Goal: Information Seeking & Learning: Find specific fact

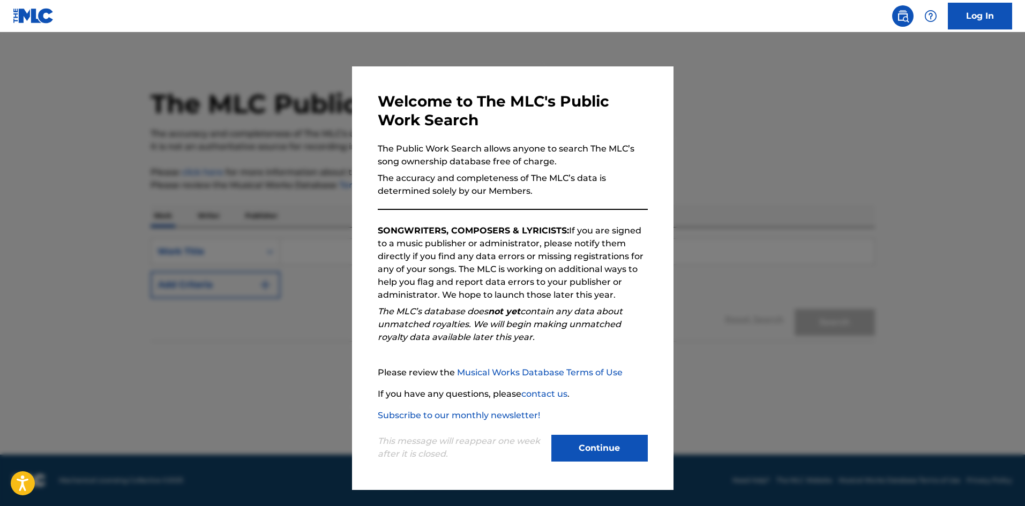
click at [606, 441] on button "Continue" at bounding box center [599, 448] width 96 height 27
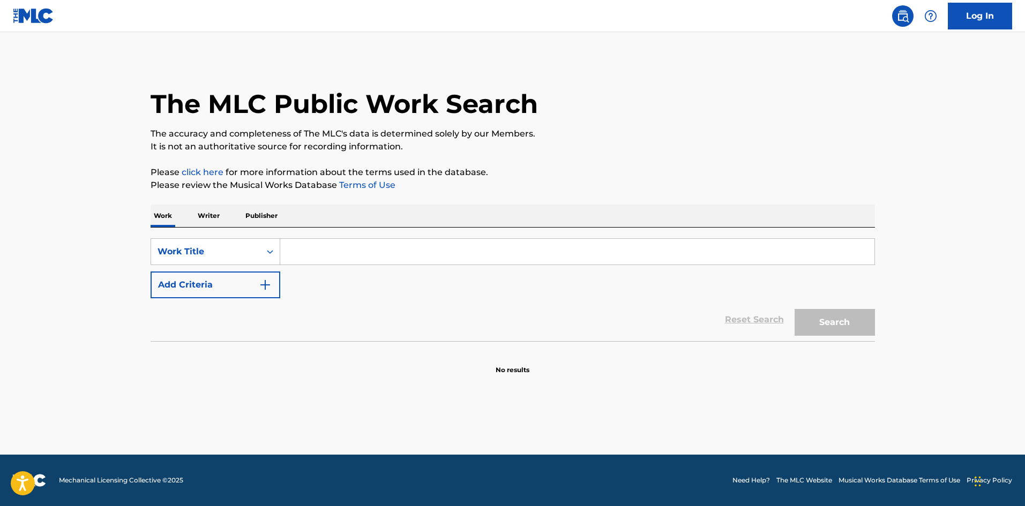
click at [310, 252] on input "Search Form" at bounding box center [577, 252] width 594 height 26
type input "v"
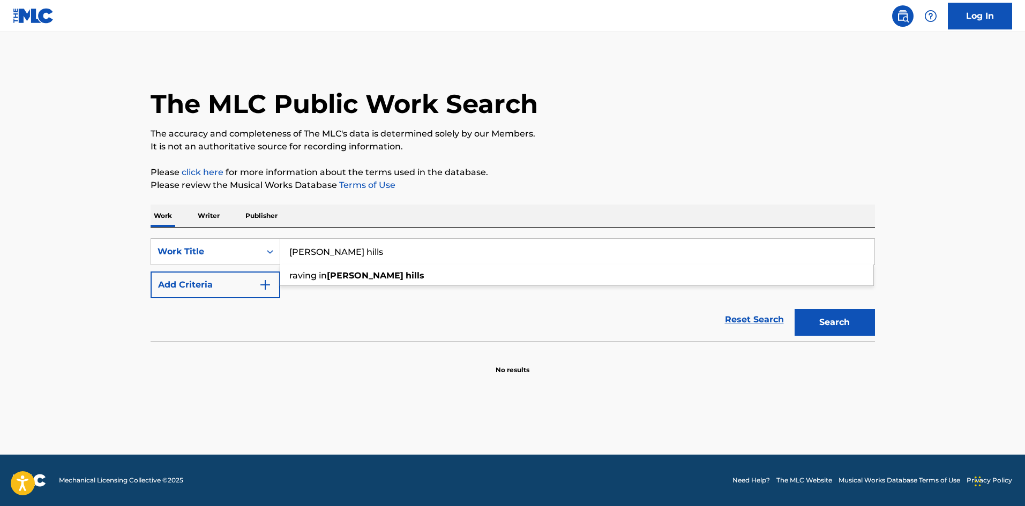
click at [307, 254] on input "[PERSON_NAME] hills" at bounding box center [577, 252] width 594 height 26
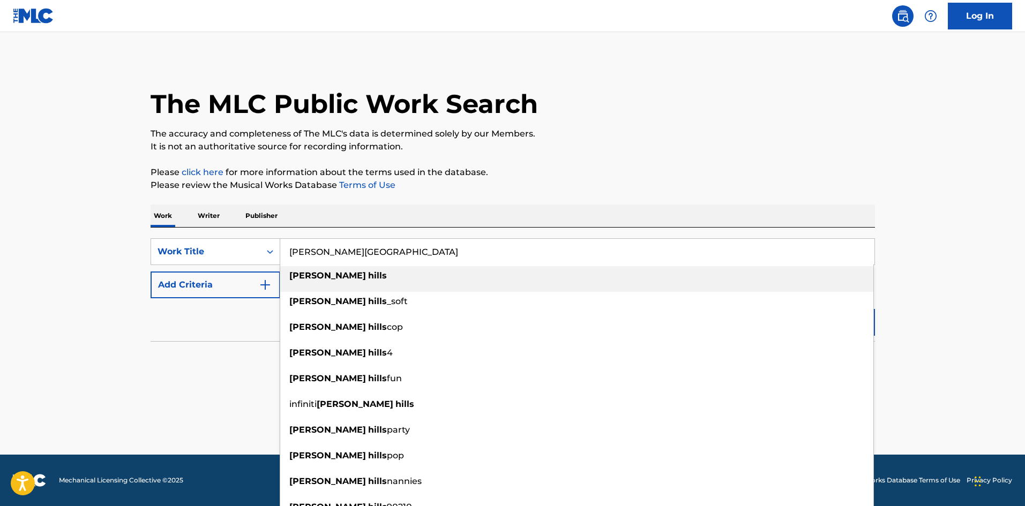
type input "[PERSON_NAME][GEOGRAPHIC_DATA]"
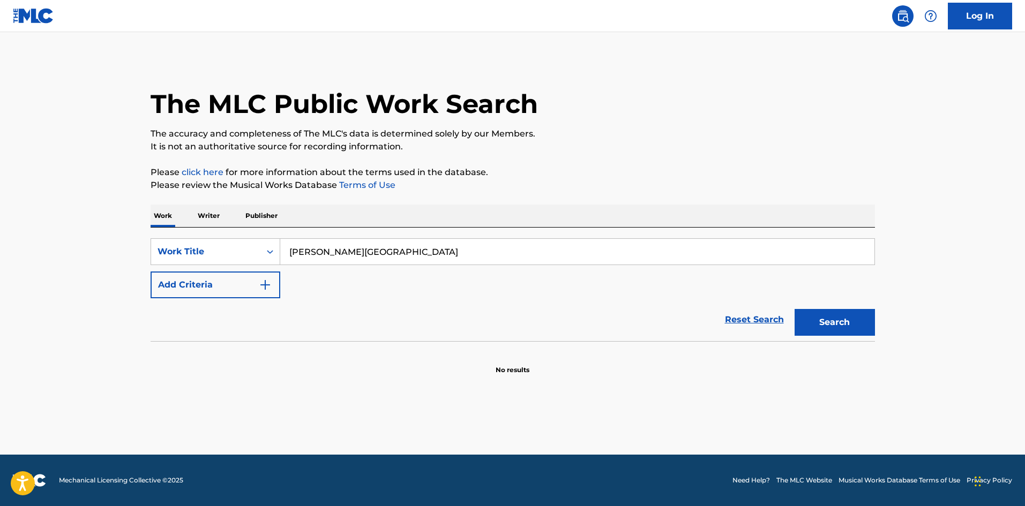
click at [228, 276] on button "Add Criteria" at bounding box center [216, 285] width 130 height 27
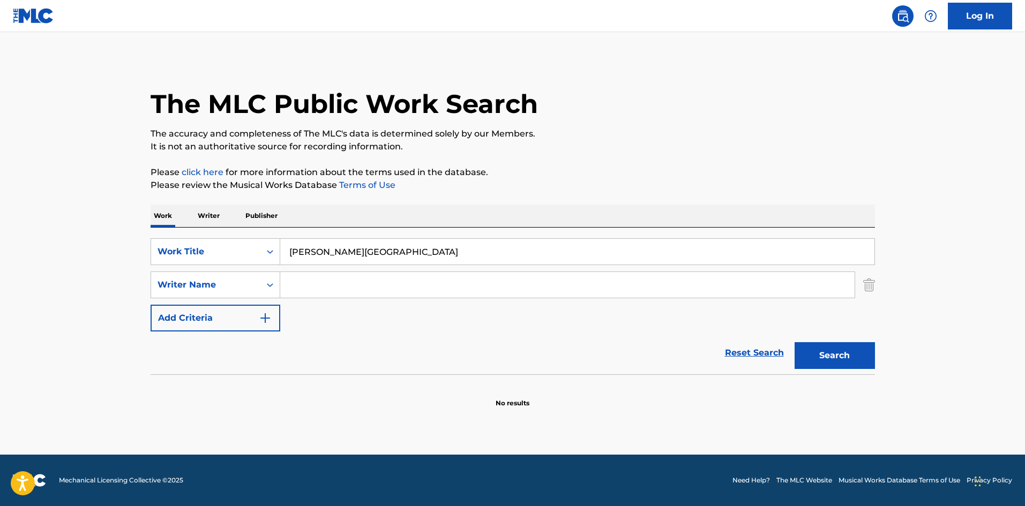
click at [380, 295] on input "Search Form" at bounding box center [567, 285] width 574 height 26
click at [794, 342] on button "Search" at bounding box center [834, 355] width 80 height 27
type input "[PERSON_NAME]"
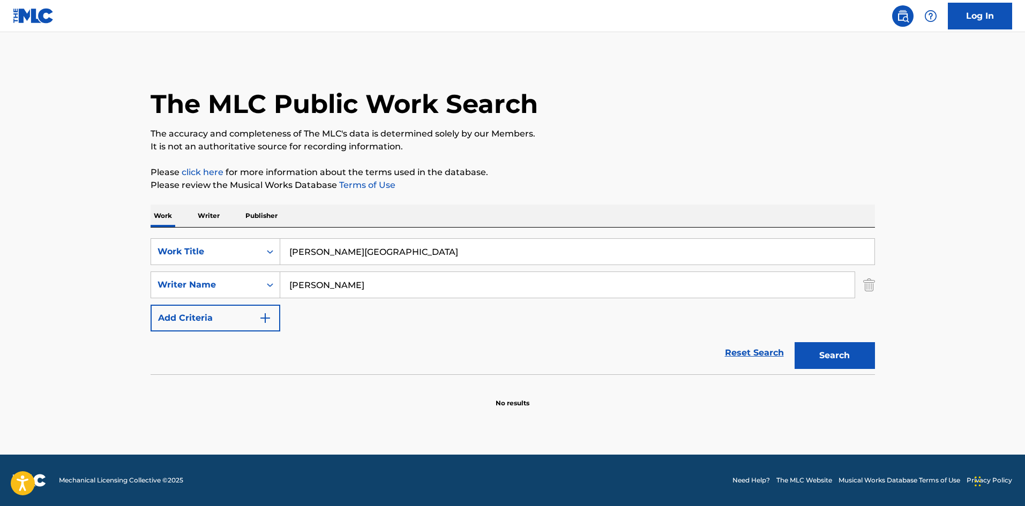
click at [794, 342] on button "Search" at bounding box center [834, 355] width 80 height 27
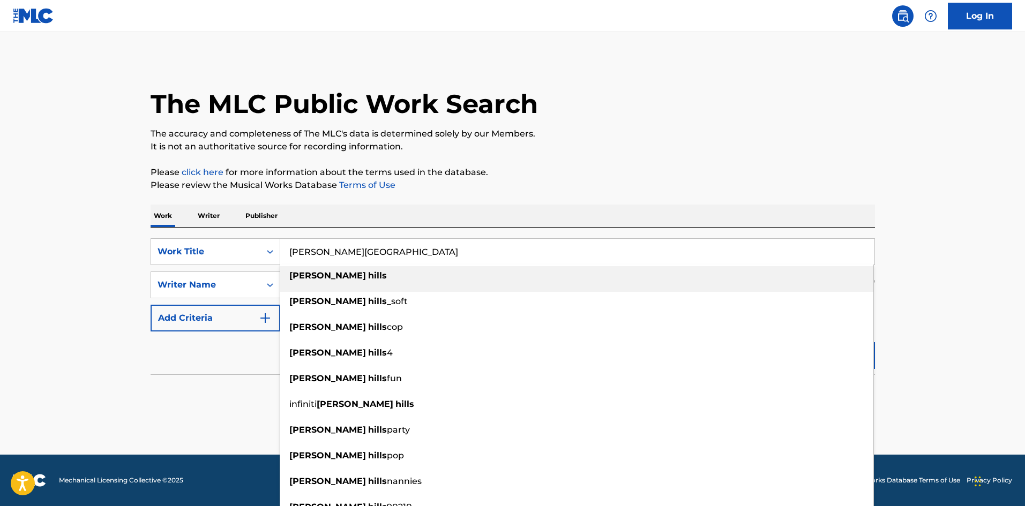
drag, startPoint x: 415, startPoint y: 251, endPoint x: 192, endPoint y: 238, distance: 223.2
click at [192, 250] on div "SearchWithCriteria3cf33450-4977-4377-8ba9-cee131922ce2 Work Title [PERSON_NAME]…" at bounding box center [513, 251] width 724 height 27
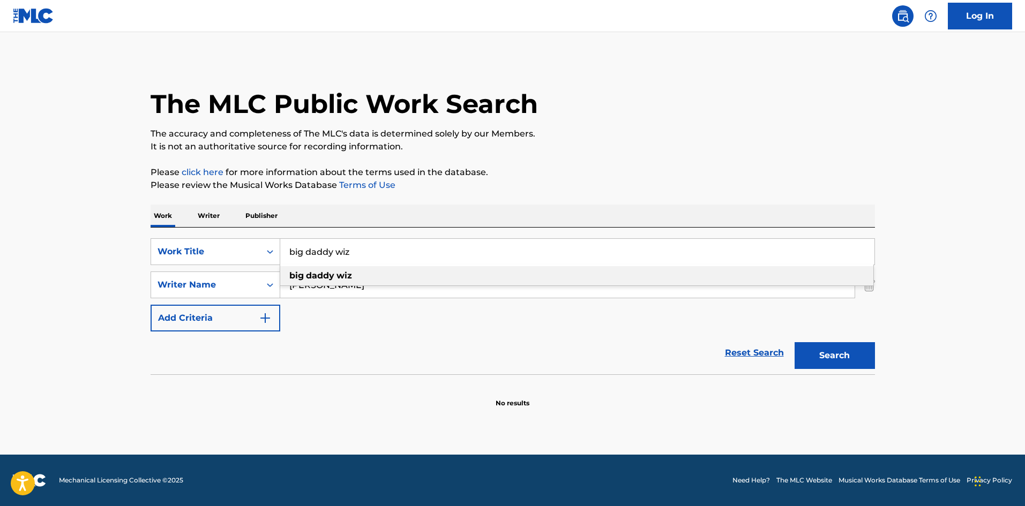
type input "big daddy wiz"
click at [381, 272] on div "big daddy wiz" at bounding box center [576, 275] width 593 height 19
drag, startPoint x: 367, startPoint y: 288, endPoint x: 141, endPoint y: 266, distance: 227.7
click at [141, 266] on div "The MLC Public Work Search The accuracy and completeness of The MLC's data is d…" at bounding box center [513, 233] width 750 height 349
paste input "[PERSON_NAME] [PERSON_NAME]"
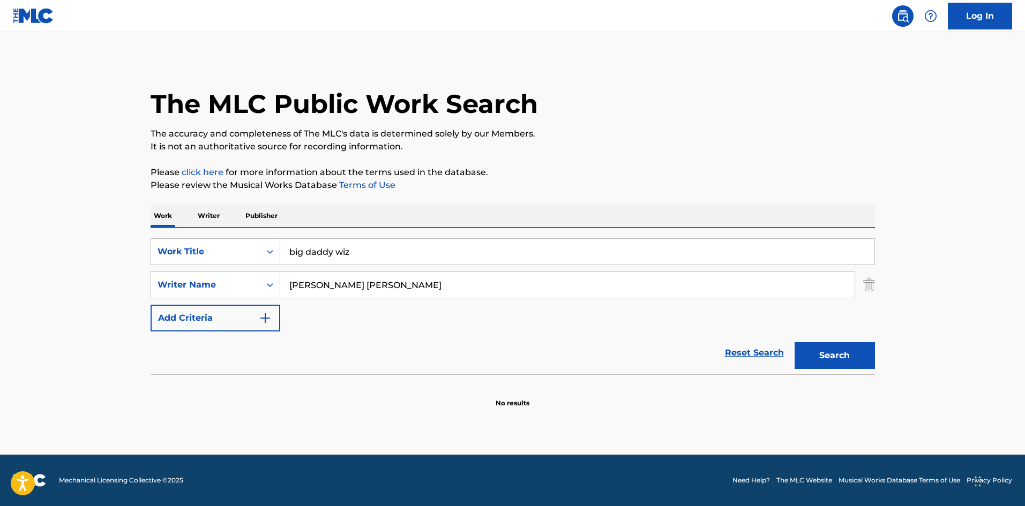
type input "[PERSON_NAME] [PERSON_NAME]"
click at [791, 362] on div "Search" at bounding box center [832, 353] width 86 height 43
click at [831, 342] on div "Search" at bounding box center [832, 353] width 86 height 43
click at [820, 350] on button "Search" at bounding box center [834, 355] width 80 height 27
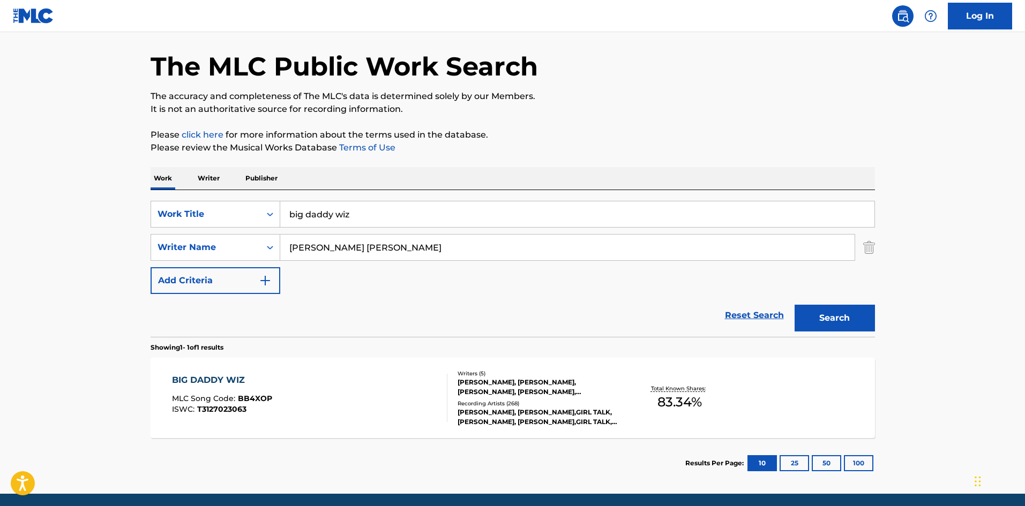
scroll to position [77, 0]
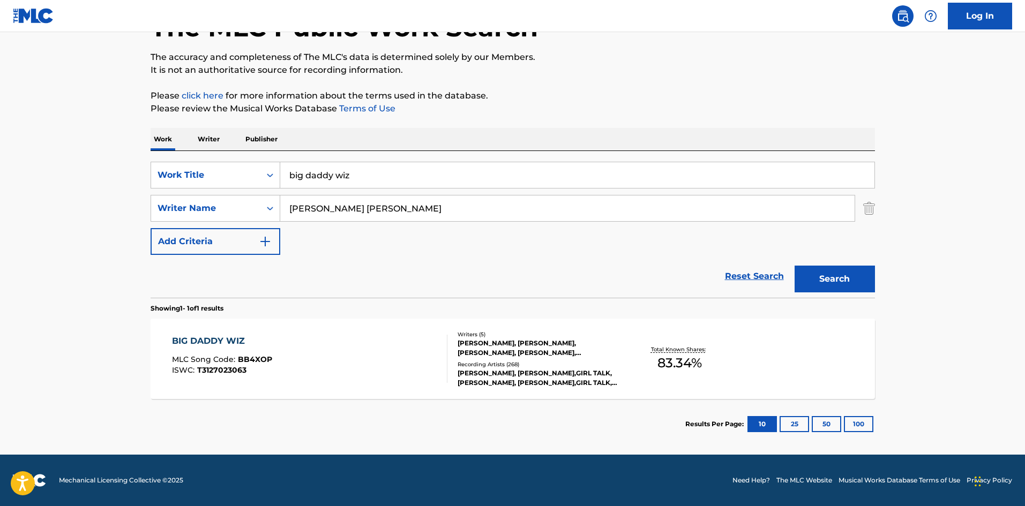
click at [371, 326] on div "BIG DADDY WIZ MLC Song Code : BB4XOP ISWC : T3127023063 Writers ( 5 ) [PERSON_N…" at bounding box center [513, 359] width 724 height 80
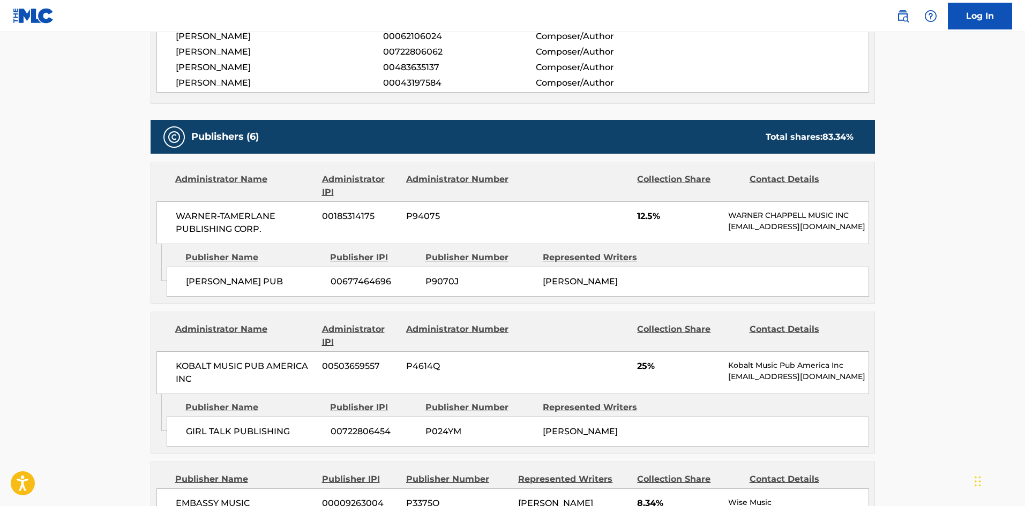
scroll to position [429, 0]
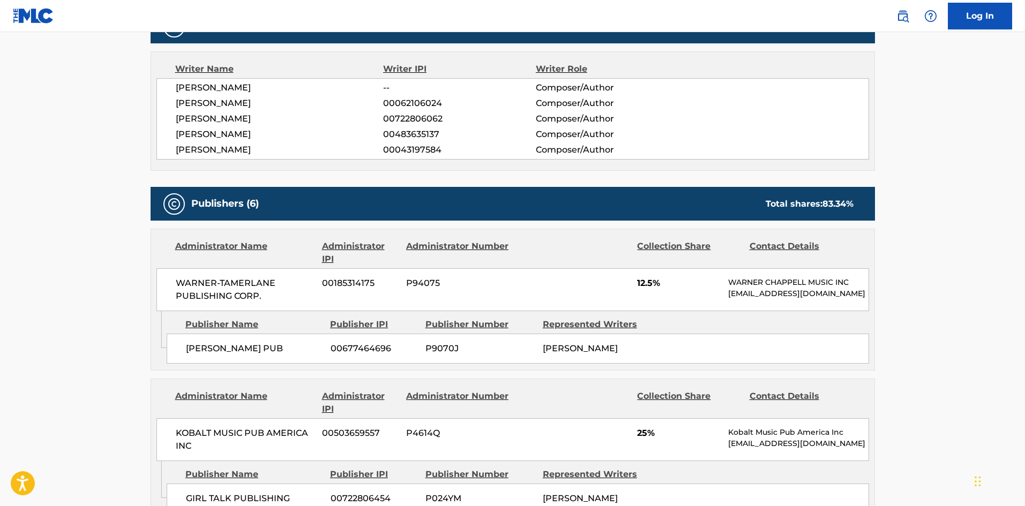
drag, startPoint x: 317, startPoint y: 136, endPoint x: 169, endPoint y: 136, distance: 147.8
click at [169, 136] on div "[PERSON_NAME] -- Composer/Author [PERSON_NAME] 00062106024 Composer/Author [PER…" at bounding box center [512, 118] width 712 height 81
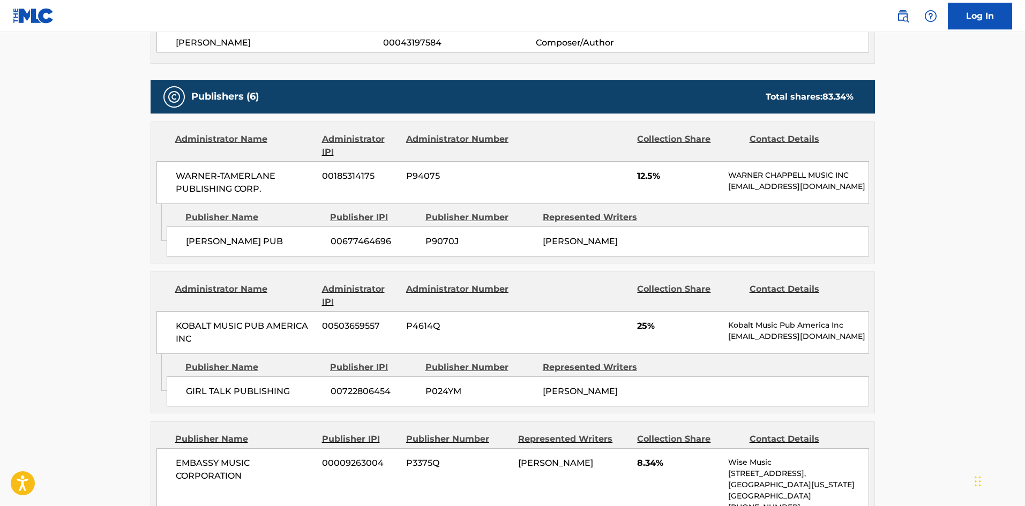
scroll to position [482, 0]
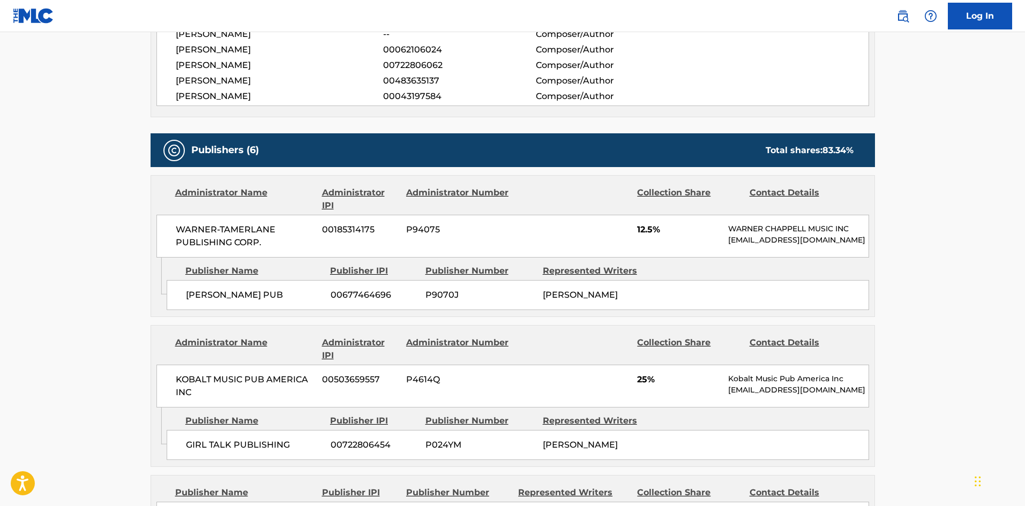
drag, startPoint x: 178, startPoint y: 64, endPoint x: 334, endPoint y: 68, distance: 155.4
click at [334, 68] on span "[PERSON_NAME]" at bounding box center [280, 65] width 208 height 13
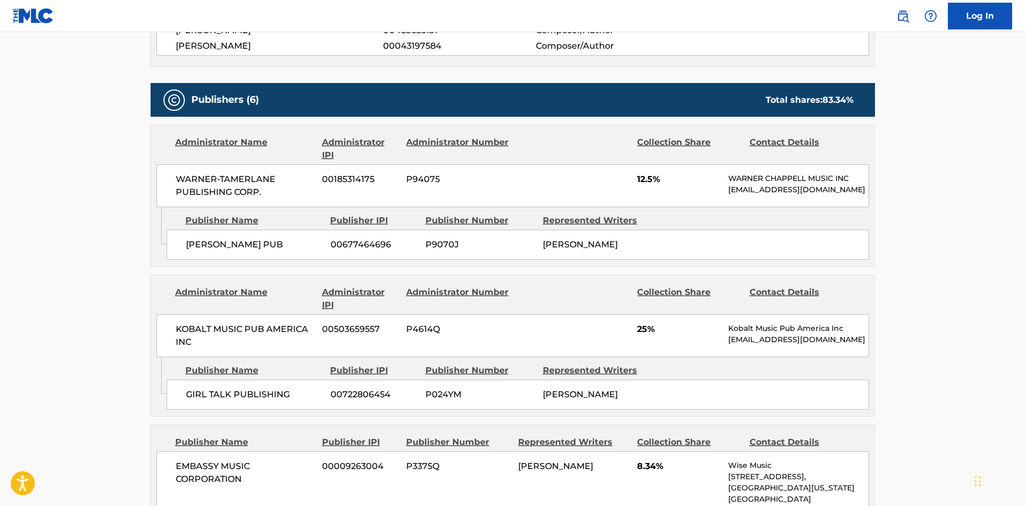
scroll to position [321, 0]
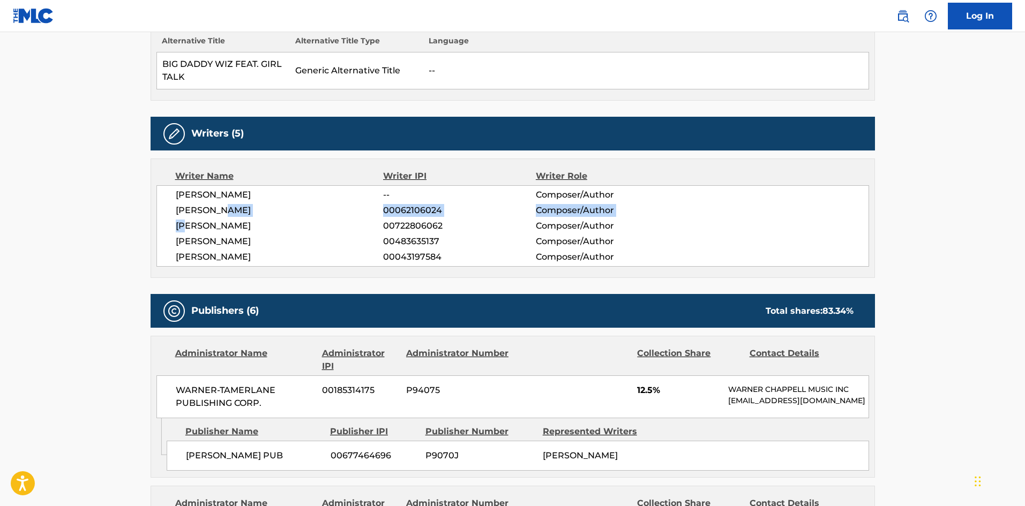
drag, startPoint x: 230, startPoint y: 208, endPoint x: 189, endPoint y: 220, distance: 43.4
click at [189, 220] on div "[PERSON_NAME] -- Composer/Author [PERSON_NAME] 00062106024 Composer/Author [PER…" at bounding box center [512, 225] width 712 height 81
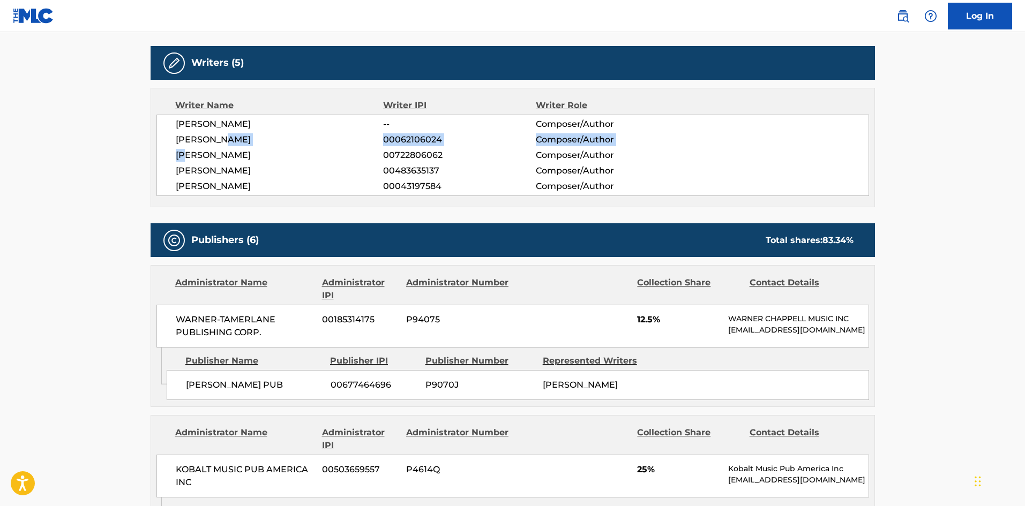
scroll to position [375, 0]
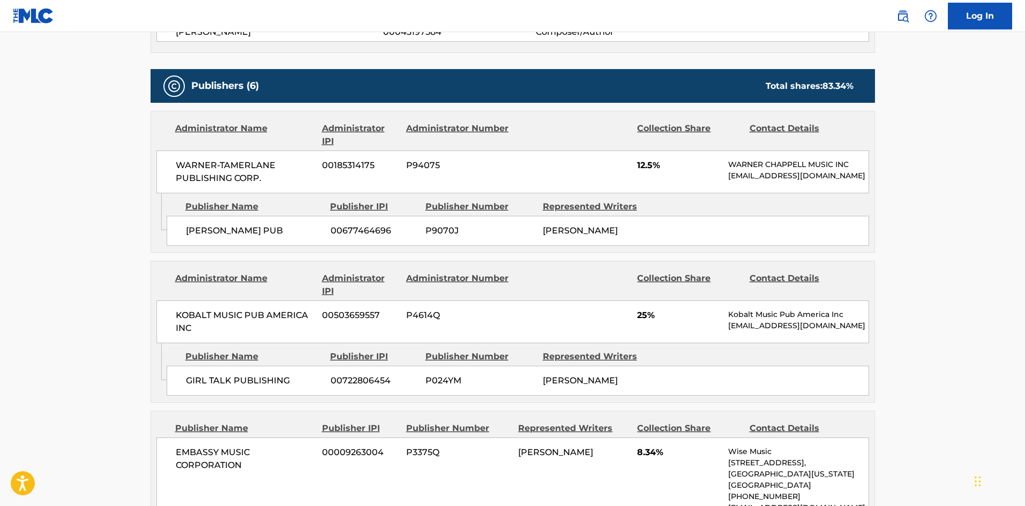
scroll to position [589, 0]
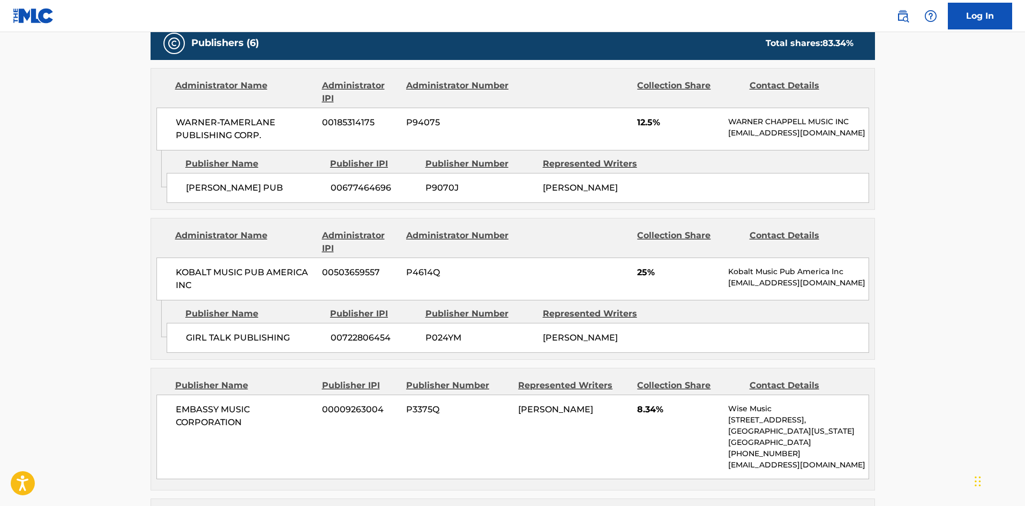
click at [365, 344] on span "00722806454" at bounding box center [374, 338] width 87 height 13
copy span "00722806454"
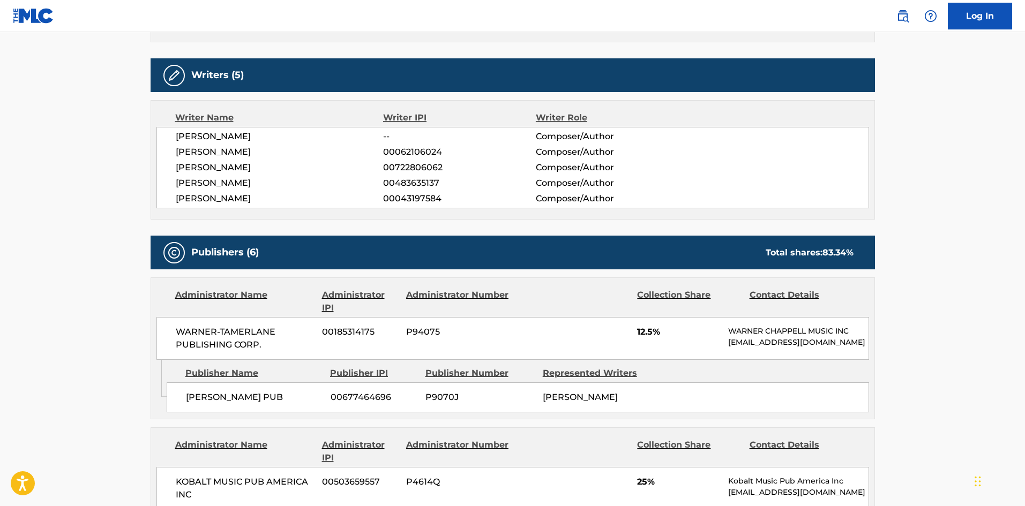
scroll to position [375, 0]
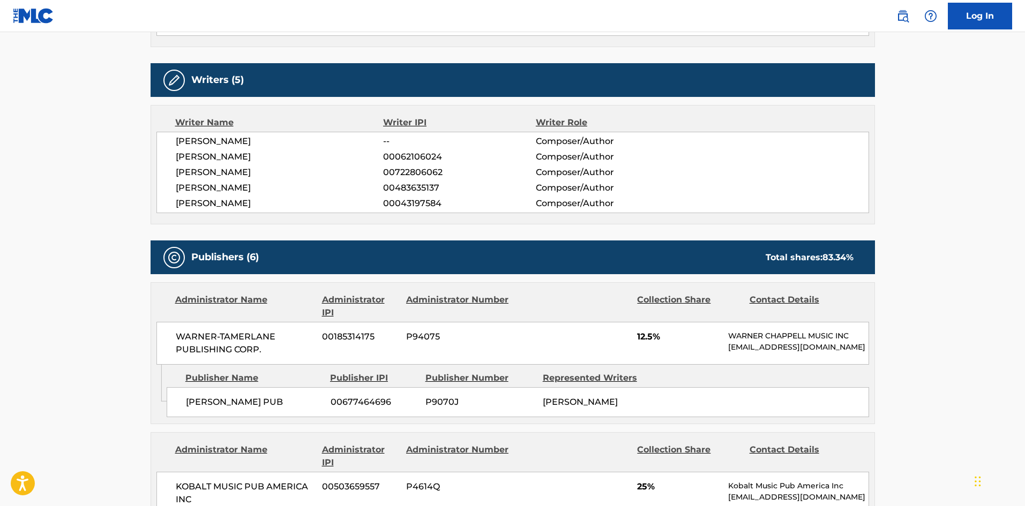
drag, startPoint x: 177, startPoint y: 174, endPoint x: 286, endPoint y: 171, distance: 108.8
click at [286, 171] on span "[PERSON_NAME]" at bounding box center [280, 172] width 208 height 13
copy span "[PERSON_NAME]"
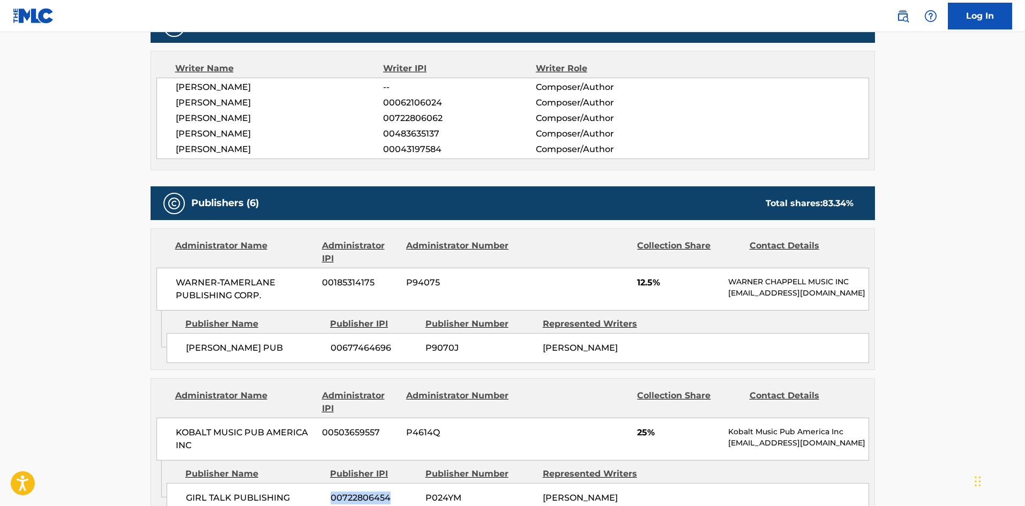
scroll to position [429, 0]
drag, startPoint x: 178, startPoint y: 104, endPoint x: 264, endPoint y: 107, distance: 85.7
click at [264, 107] on span "[PERSON_NAME]" at bounding box center [280, 103] width 208 height 13
copy span "[PERSON_NAME]"
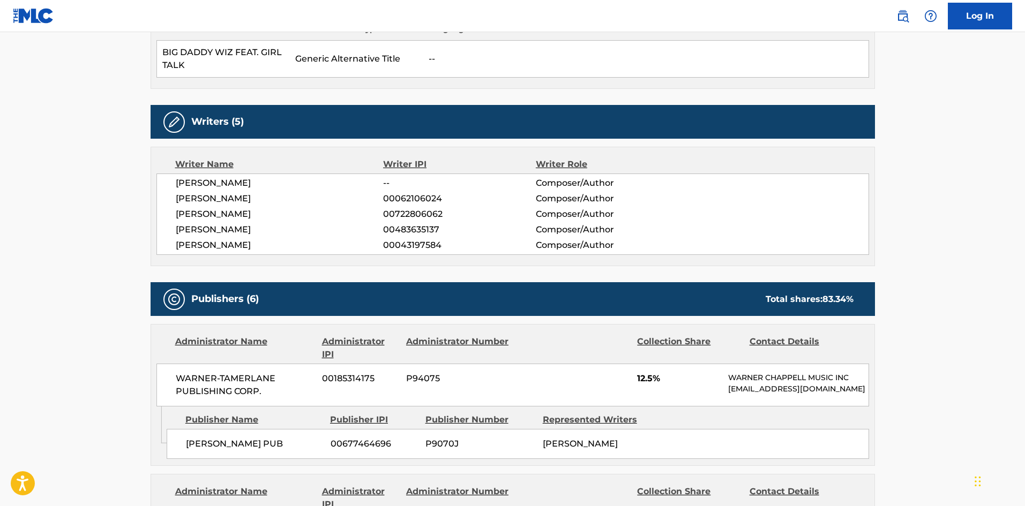
scroll to position [268, 0]
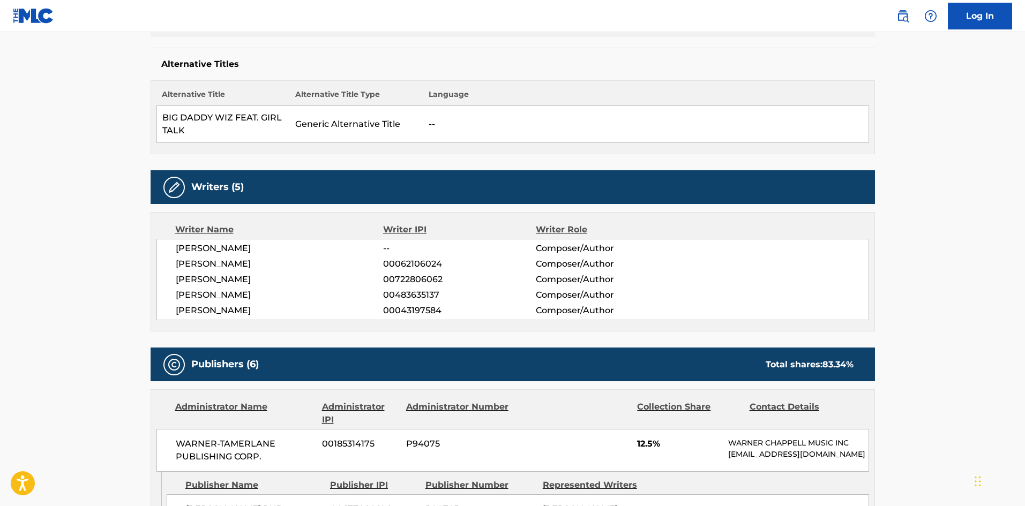
click at [847, 359] on span "83.34 %" at bounding box center [837, 364] width 31 height 10
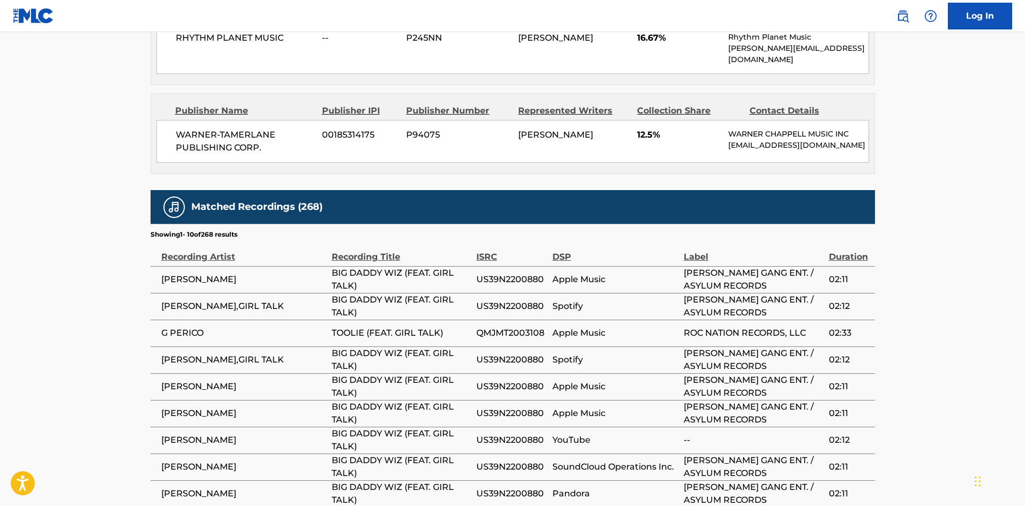
scroll to position [1232, 0]
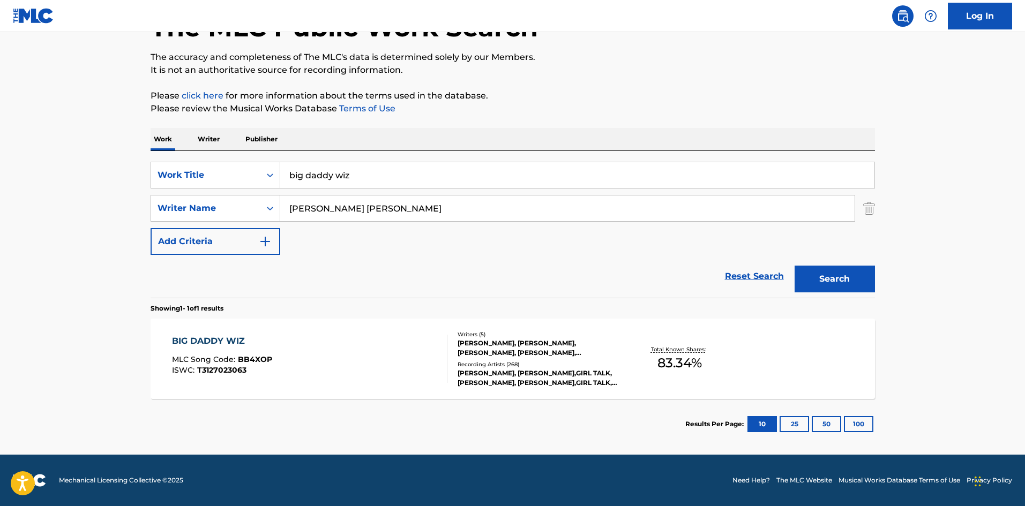
scroll to position [77, 0]
click at [278, 345] on div "BIG DADDY WIZ MLC Song Code : BB4XOP ISWC : T3127023063" at bounding box center [309, 359] width 275 height 48
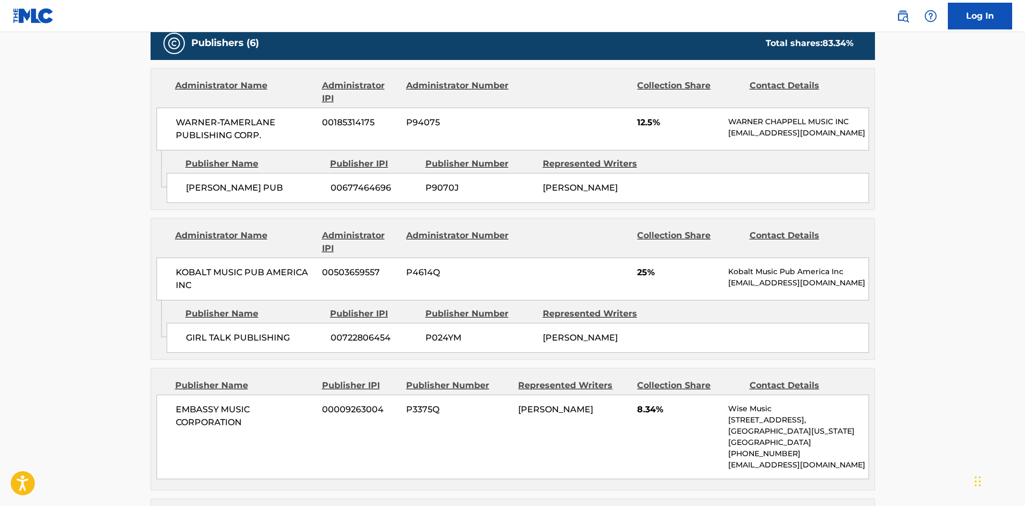
scroll to position [536, 0]
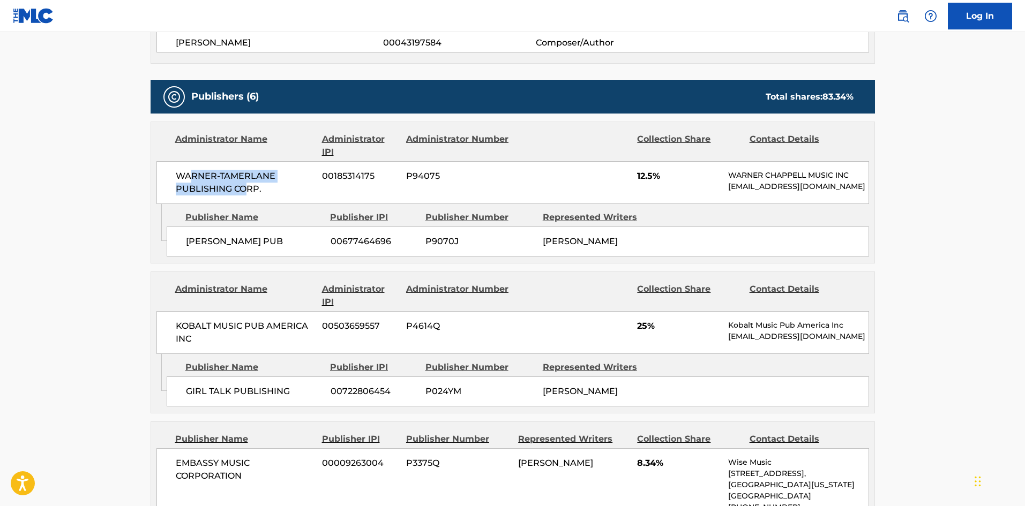
drag, startPoint x: 189, startPoint y: 181, endPoint x: 245, endPoint y: 183, distance: 56.3
click at [245, 183] on span "WARNER-TAMERLANE PUBLISHING CORP." at bounding box center [245, 183] width 139 height 26
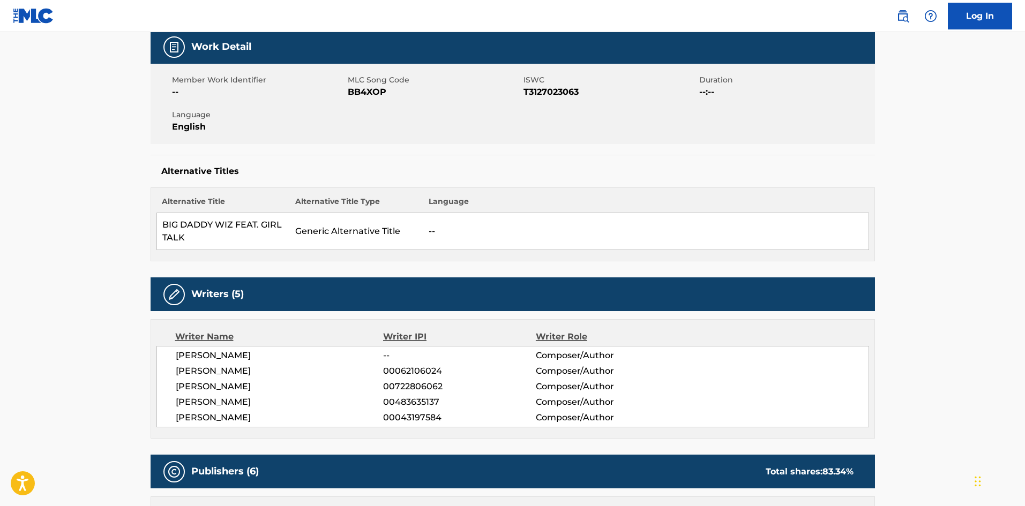
scroll to position [0, 0]
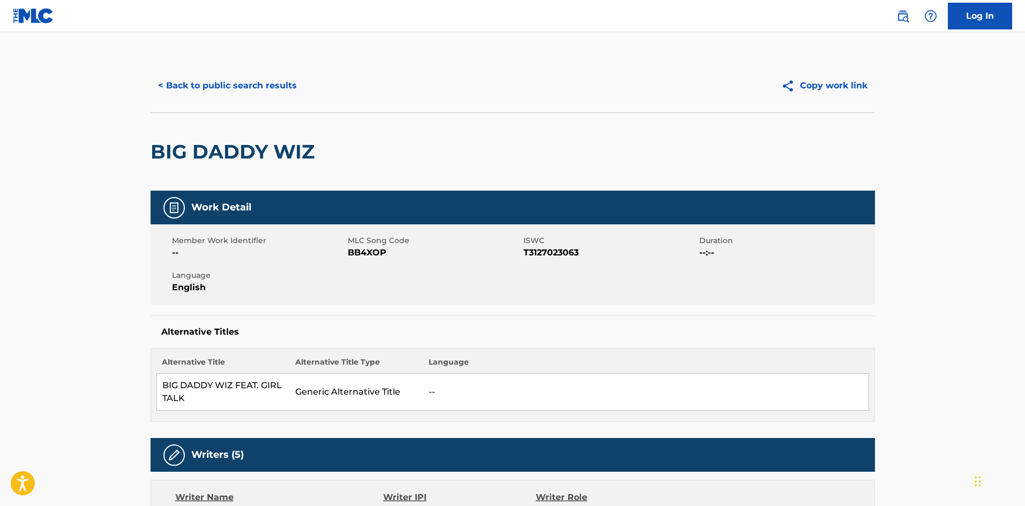
click at [199, 83] on button "< Back to public search results" at bounding box center [228, 85] width 154 height 27
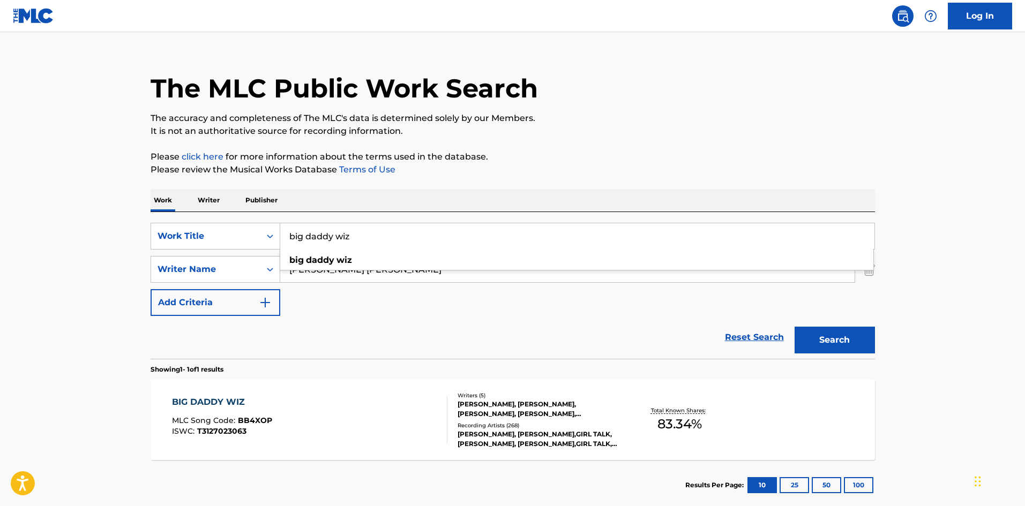
drag, startPoint x: 454, startPoint y: 234, endPoint x: 165, endPoint y: 286, distance: 293.9
click at [165, 286] on div "SearchWithCriteria3cf33450-4977-4377-8ba9-cee131922ce2 Work Title big daddy wiz…" at bounding box center [513, 269] width 724 height 93
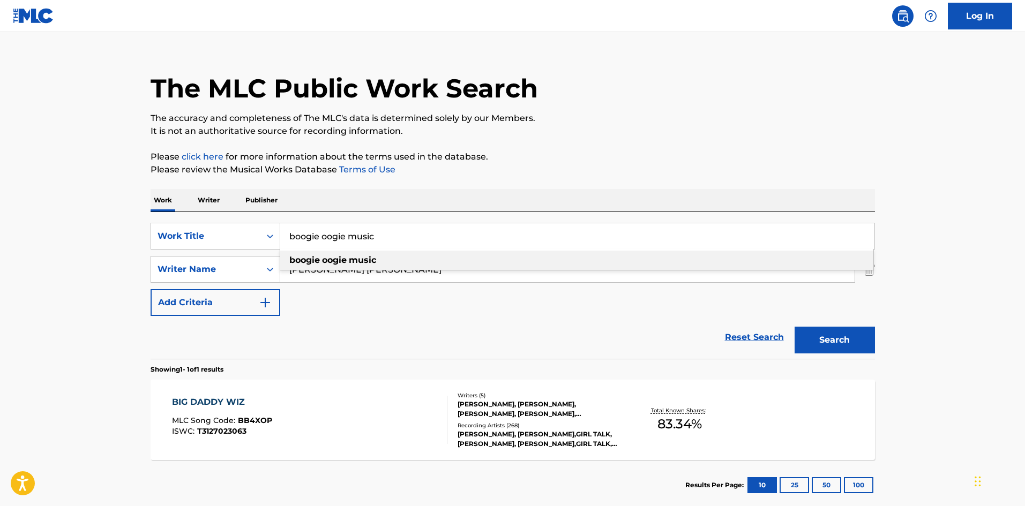
drag, startPoint x: 394, startPoint y: 234, endPoint x: 243, endPoint y: 204, distance: 154.1
click at [249, 204] on div "Work Writer Publisher SearchWithCriteria3cf33450-4977-4377-8ba9-cee131922ce2 Wo…" at bounding box center [513, 349] width 724 height 321
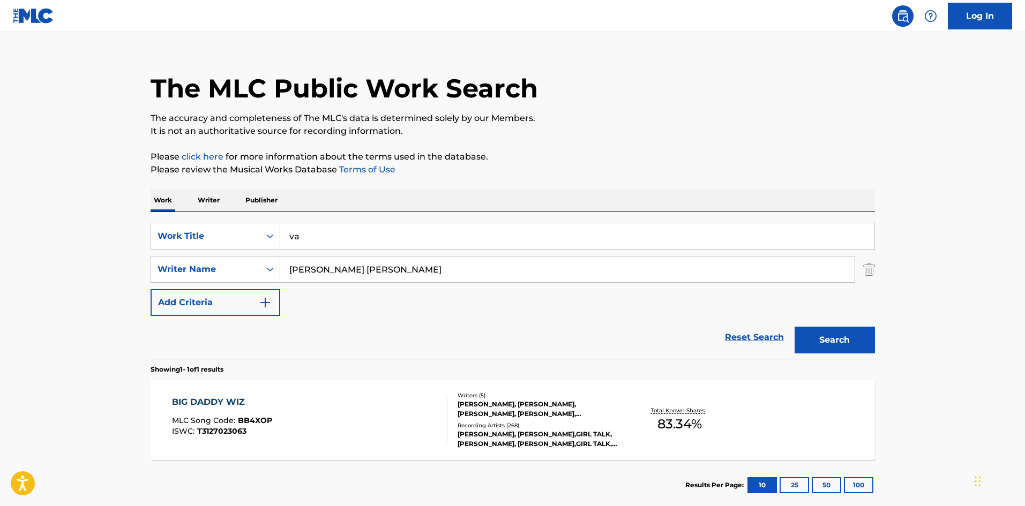
type input "v"
type input "catch 22"
click at [861, 331] on button "Search" at bounding box center [834, 340] width 80 height 27
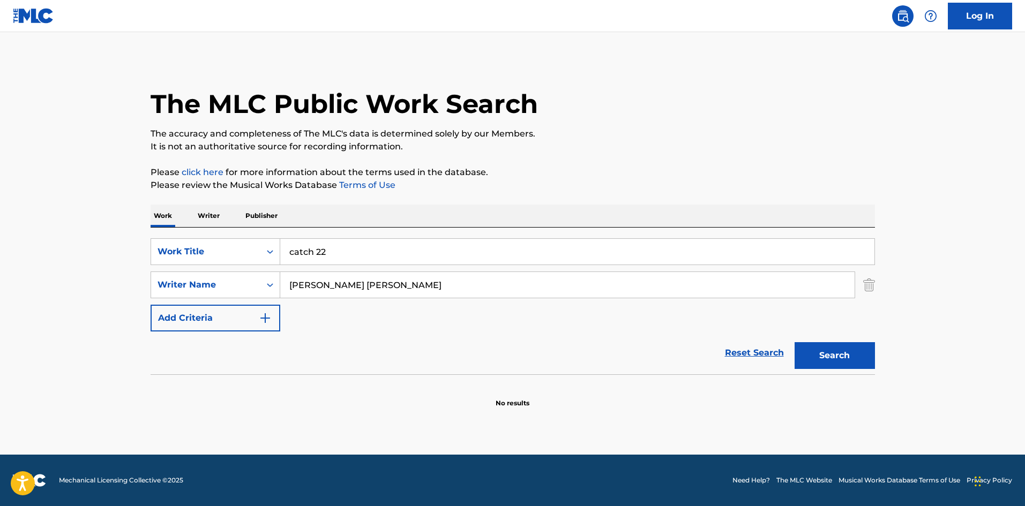
drag, startPoint x: 372, startPoint y: 289, endPoint x: 337, endPoint y: 294, distance: 35.2
click at [337, 294] on input "[PERSON_NAME] [PERSON_NAME]" at bounding box center [567, 285] width 574 height 26
type input "[PERSON_NAME]"
click at [794, 342] on button "Search" at bounding box center [834, 355] width 80 height 27
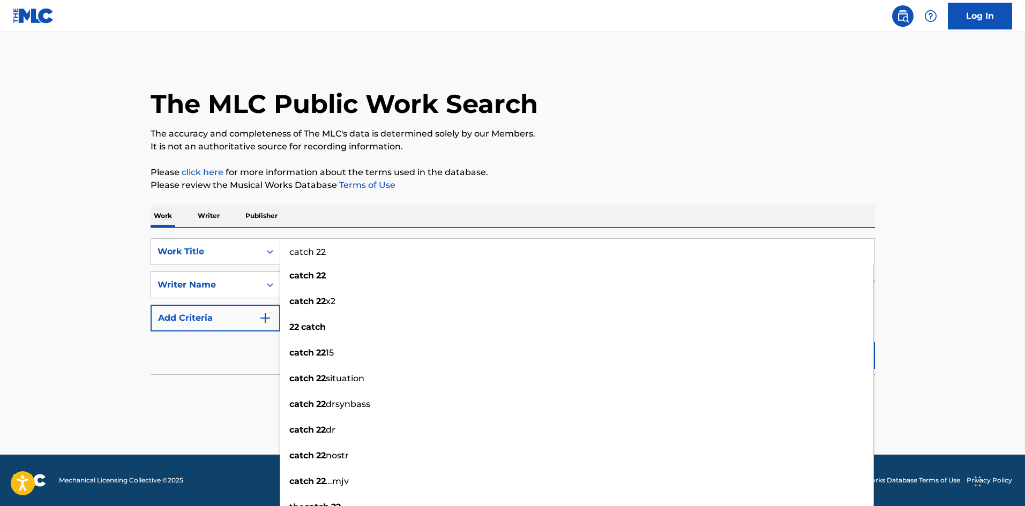
drag, startPoint x: 352, startPoint y: 252, endPoint x: 217, endPoint y: 275, distance: 136.9
click at [217, 275] on div "SearchWithCriteria3cf33450-4977-4377-8ba9-cee131922ce2 Work Title catch 22 catc…" at bounding box center [513, 284] width 724 height 93
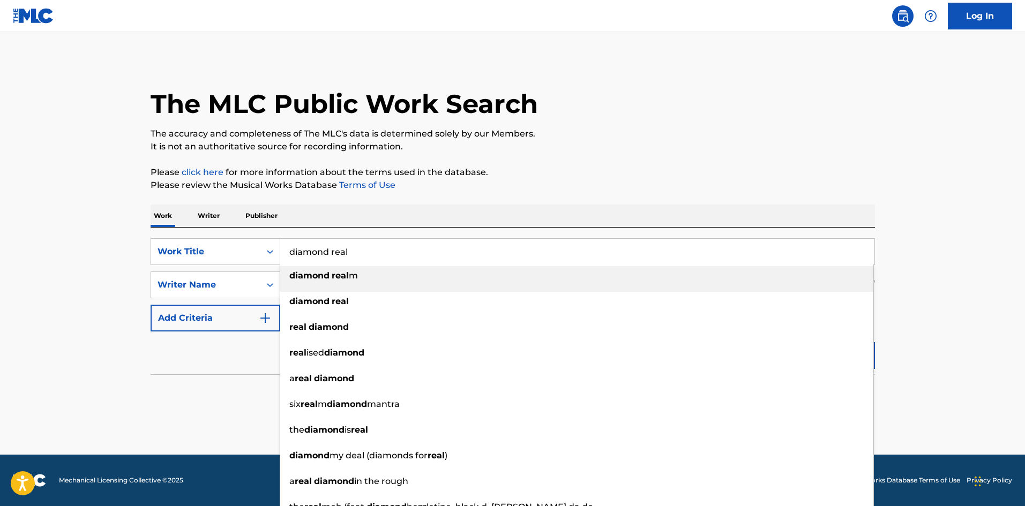
type input "diamond real"
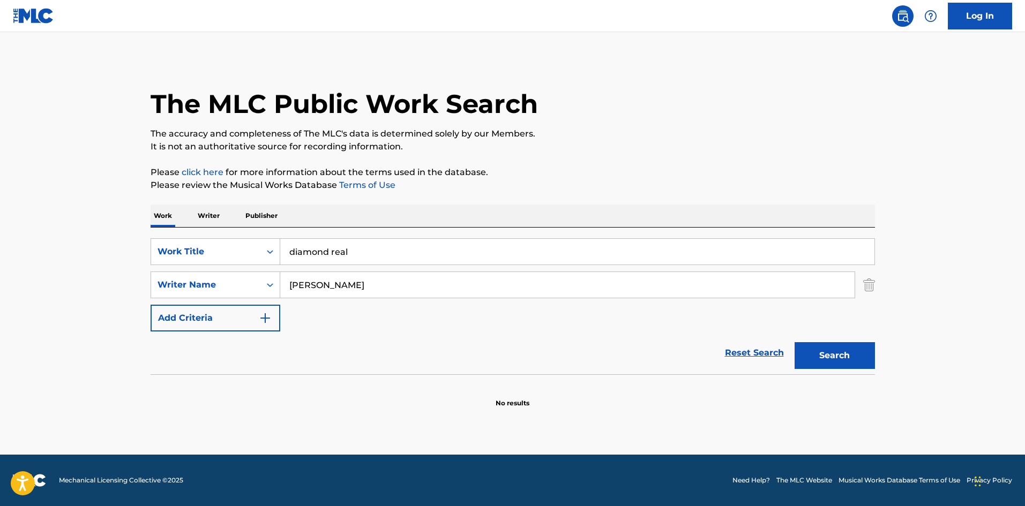
click at [160, 385] on section "No results" at bounding box center [513, 394] width 724 height 28
drag, startPoint x: 372, startPoint y: 286, endPoint x: 201, endPoint y: 272, distance: 171.4
click at [201, 272] on div "SearchWithCriteriac69ded72-6751-467b-b89c-36b79e4fe58a Writer Name [PERSON_NAME]" at bounding box center [513, 285] width 724 height 27
type input "[PERSON_NAME] [PERSON_NAME]"
click at [794, 342] on button "Search" at bounding box center [834, 355] width 80 height 27
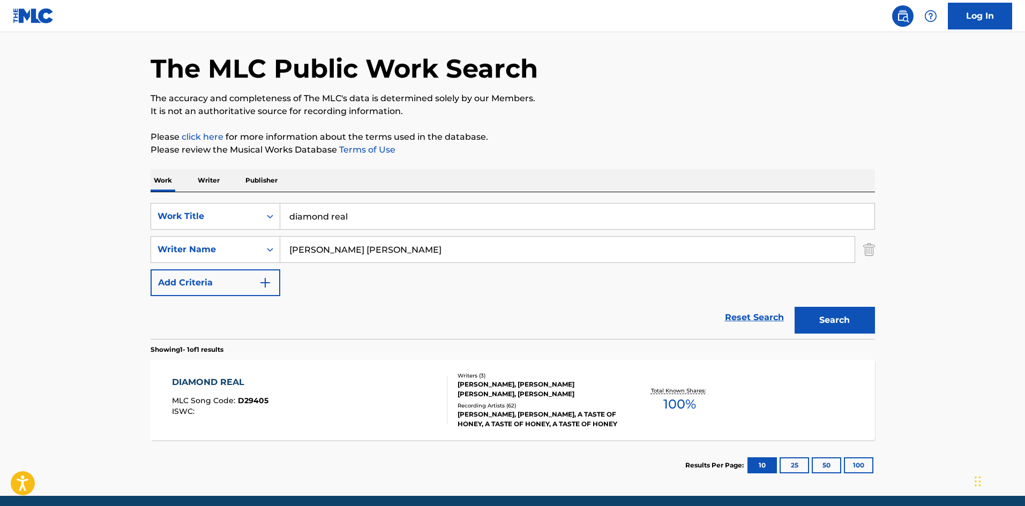
scroll to position [54, 0]
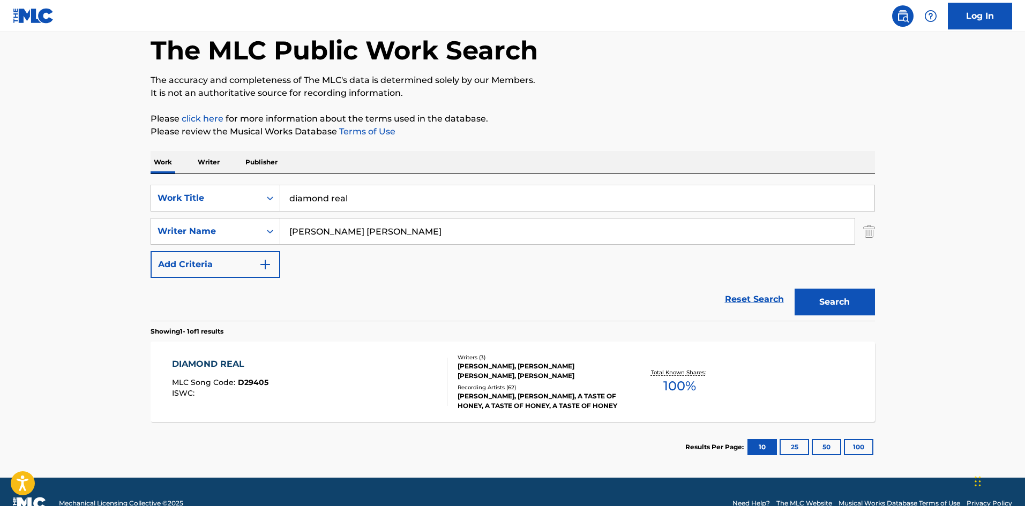
click at [387, 358] on div "DIAMOND REAL MLC Song Code : D29405 ISWC :" at bounding box center [309, 382] width 275 height 48
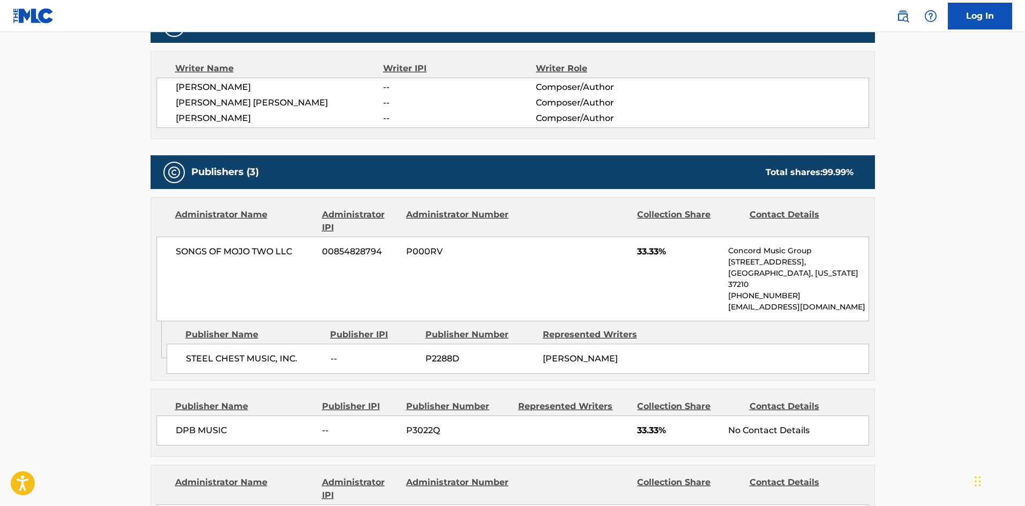
scroll to position [355, 0]
